Goal: Use online tool/utility: Utilize a website feature to perform a specific function

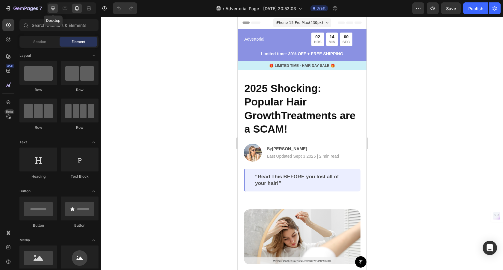
click at [54, 9] on icon at bounding box center [53, 9] width 4 height 4
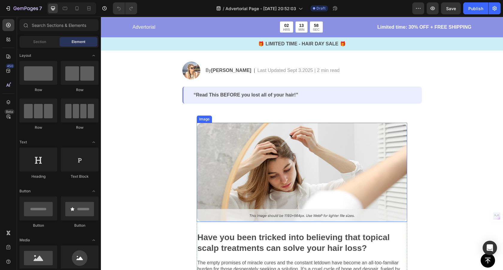
scroll to position [79, 0]
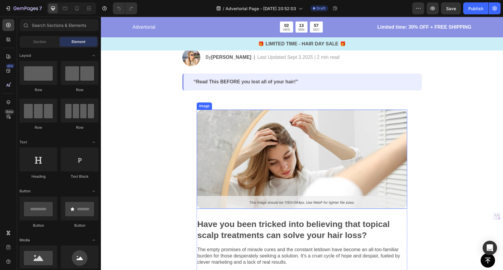
click at [284, 156] on img at bounding box center [302, 159] width 210 height 99
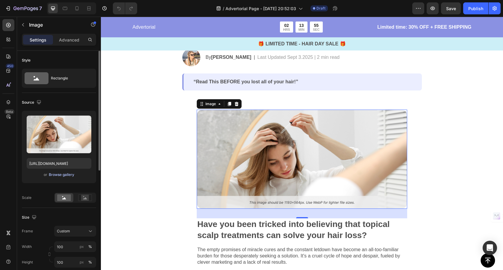
click at [62, 173] on div "Browse gallery" at bounding box center [61, 174] width 25 height 5
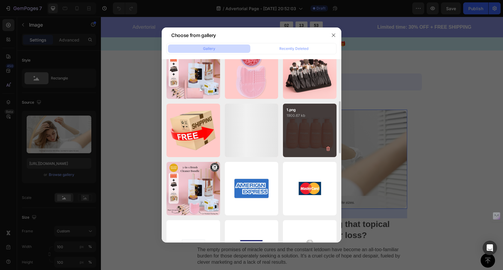
scroll to position [438, 0]
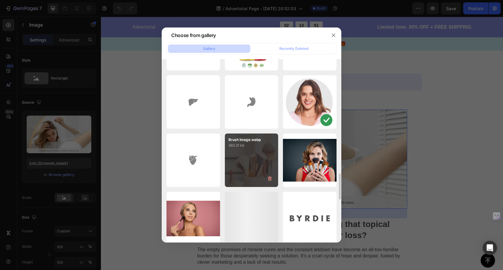
scroll to position [803, 0]
